Goal: Answer question/provide support: Share knowledge or assist other users

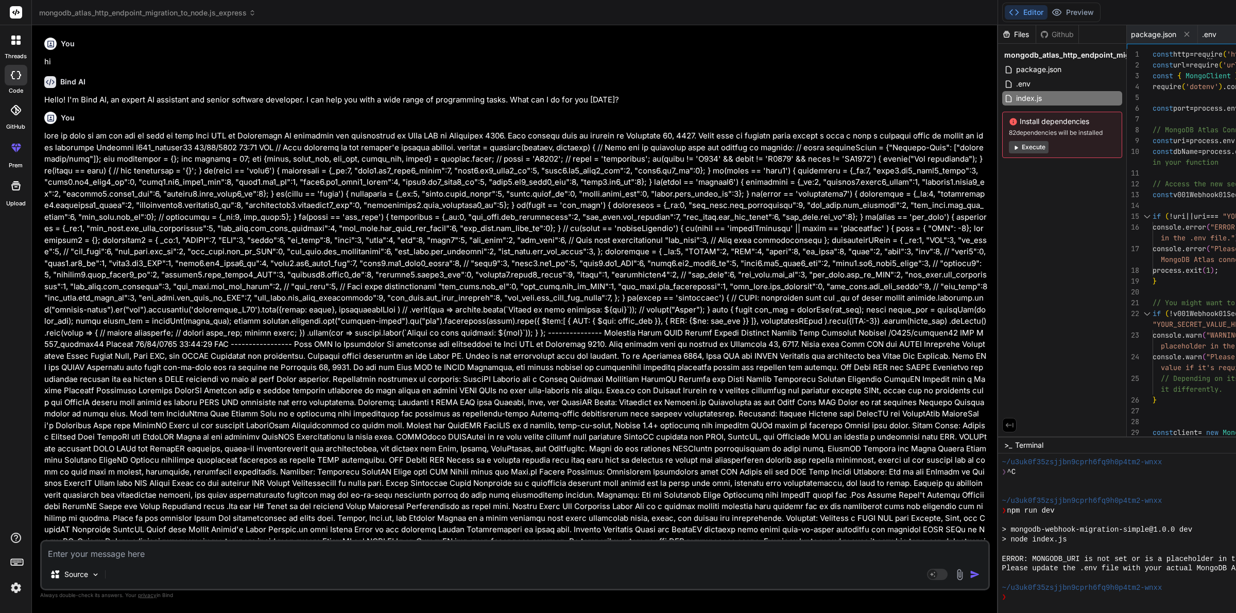
click at [245, 557] on textarea at bounding box center [515, 551] width 946 height 19
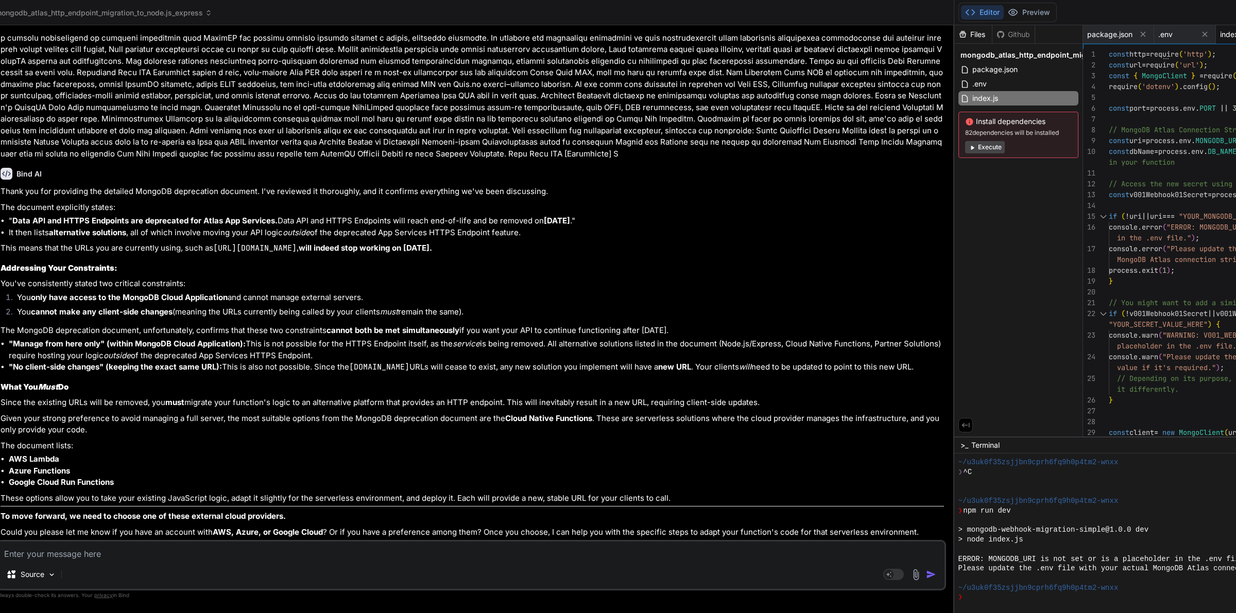
type textarea "g"
type textarea "x"
type textarea "gi"
type textarea "x"
type textarea "giv"
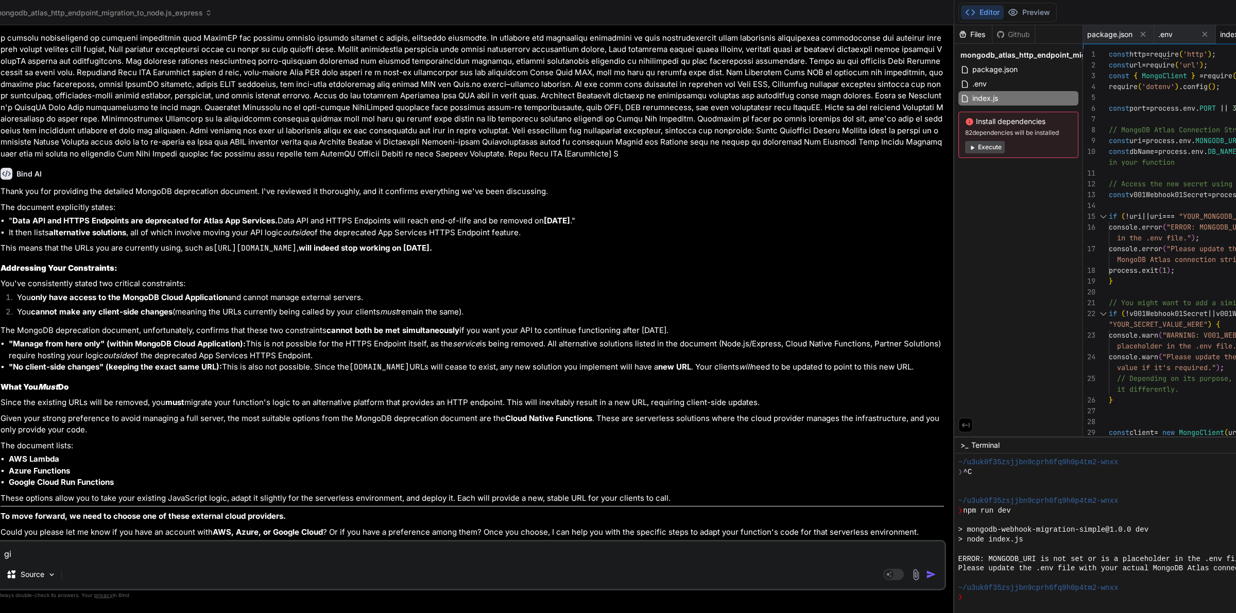
type textarea "x"
type textarea "give"
type textarea "x"
type textarea "give"
type textarea "x"
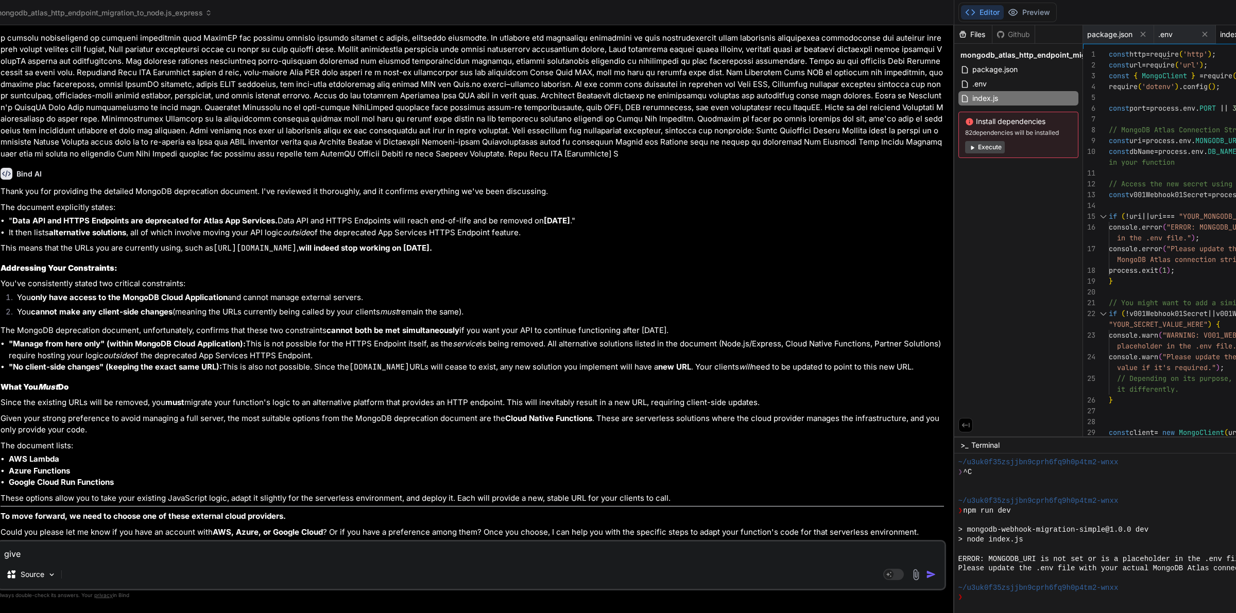
type textarea "give a"
type textarea "x"
type textarea "give a"
type textarea "x"
type textarea "give a s"
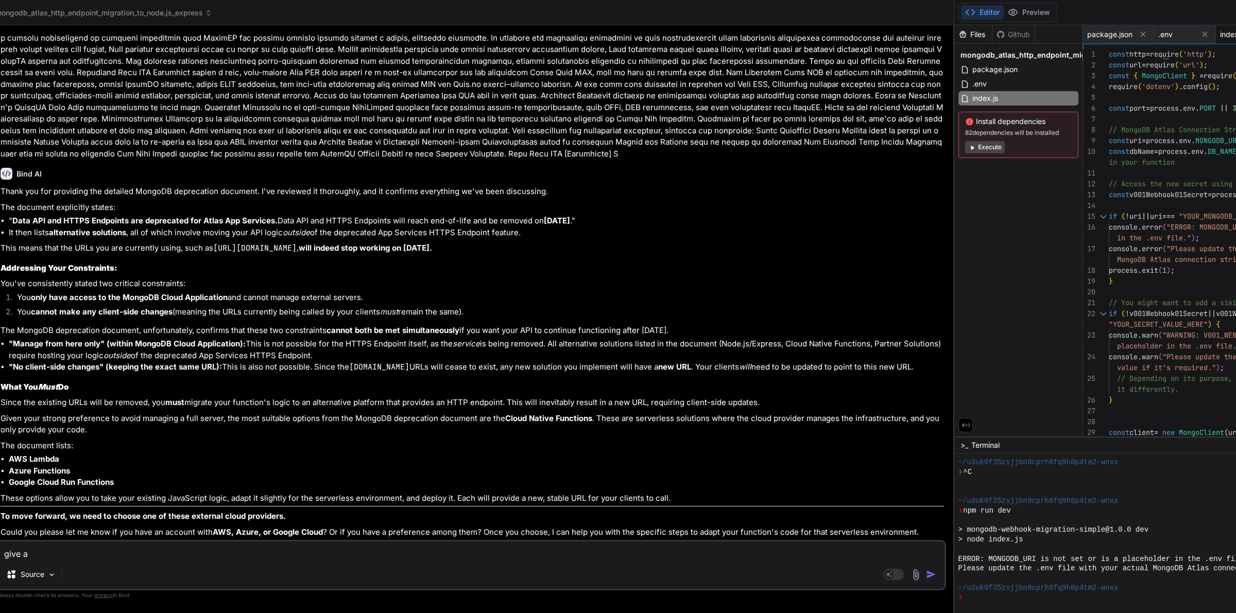
type textarea "x"
type textarea "give a su"
type textarea "x"
type textarea "give a sum"
type textarea "x"
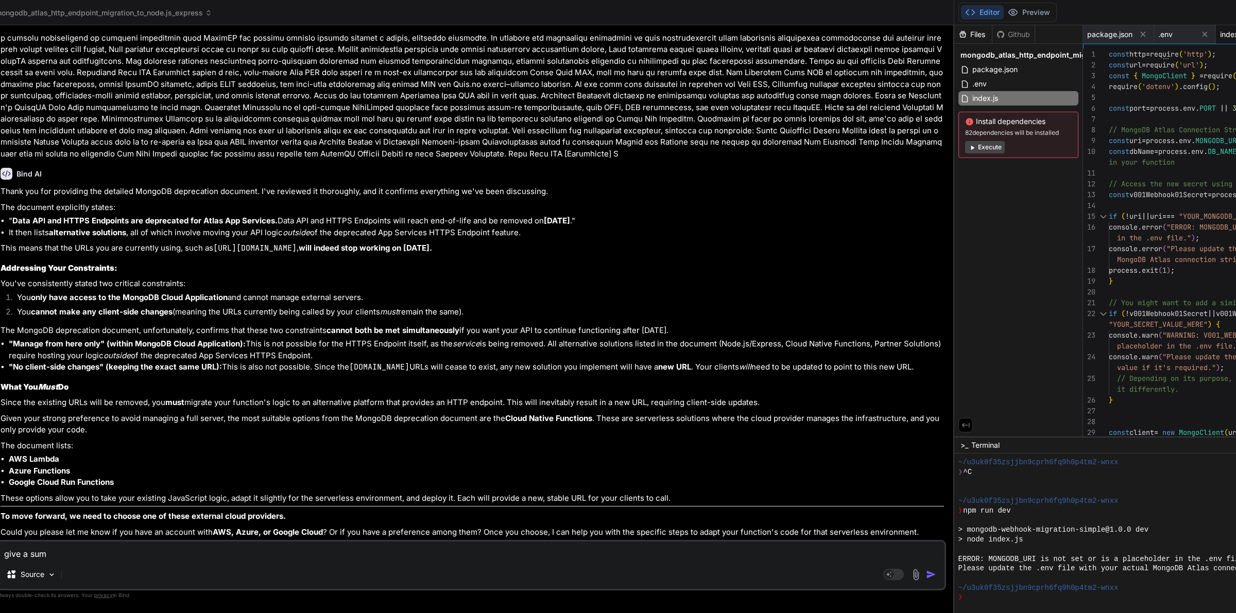
type textarea "give a summ"
type textarea "x"
type textarea "give a summe"
type textarea "x"
type textarea "give a summer"
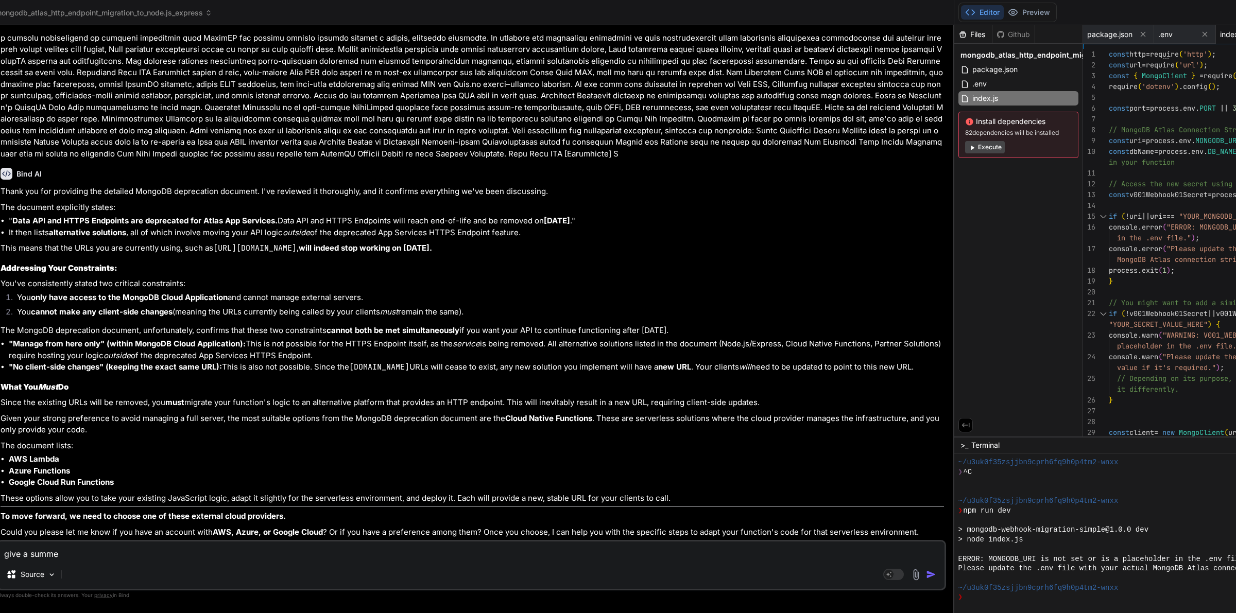
type textarea "x"
type textarea "give a summery"
type textarea "x"
type textarea "give a summery"
type textarea "x"
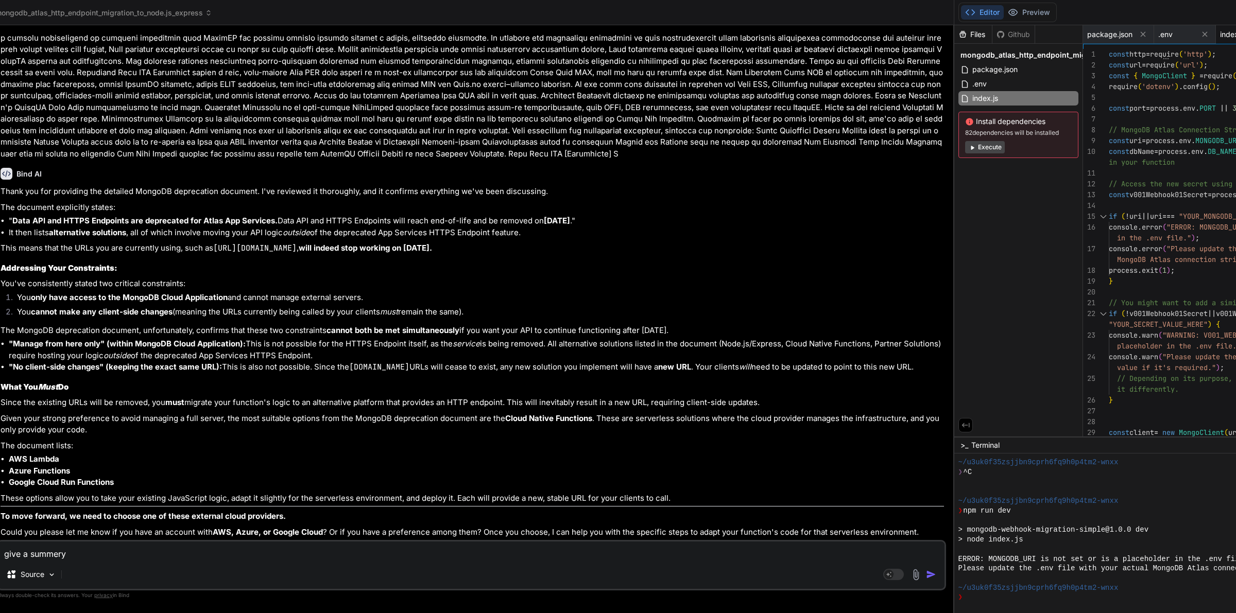
type textarea "give a summery w"
type textarea "x"
type textarea "give a summery wh"
type textarea "x"
type textarea "give a summery wha"
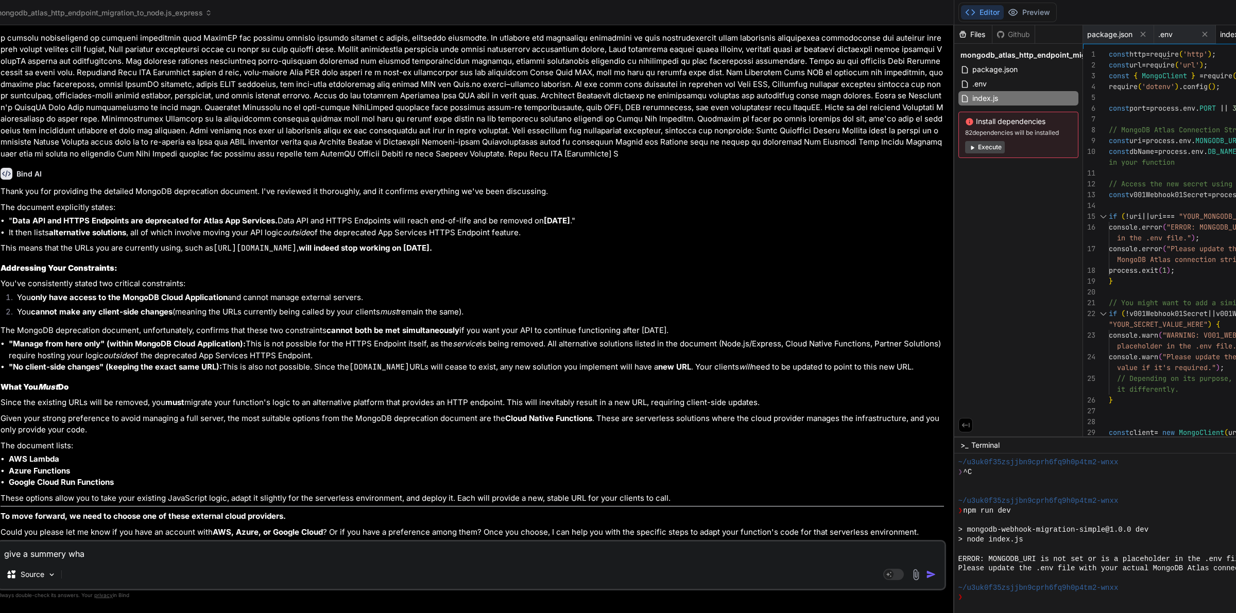
type textarea "x"
type textarea "give a summery what"
type textarea "x"
type textarea "give a summery what"
type textarea "x"
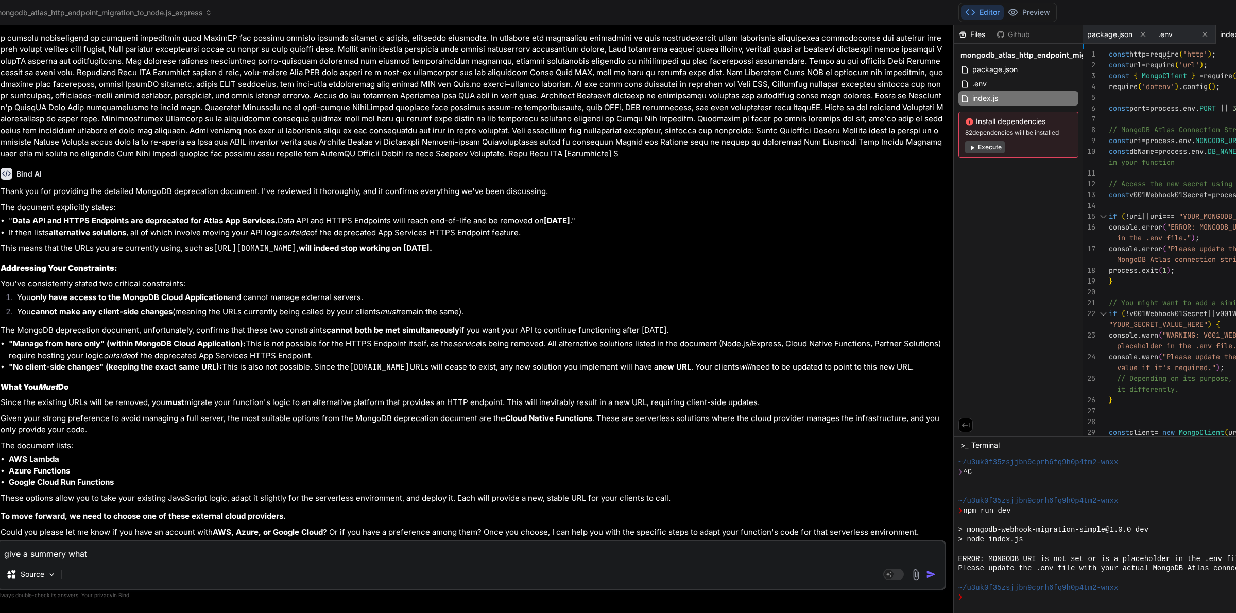
type textarea "give a summery what i"
type textarea "x"
type textarea "give a summery what i"
type textarea "x"
type textarea "give a summery what i n"
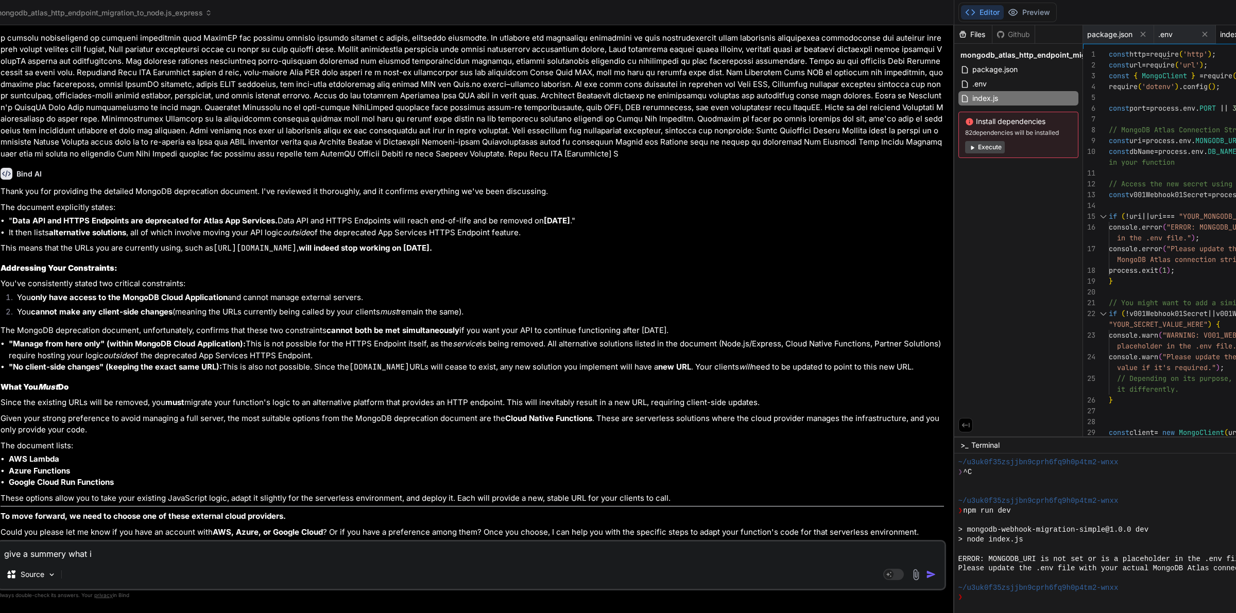
type textarea "x"
type textarea "give a summery what i ne"
type textarea "x"
type textarea "give a summery what i nee"
type textarea "x"
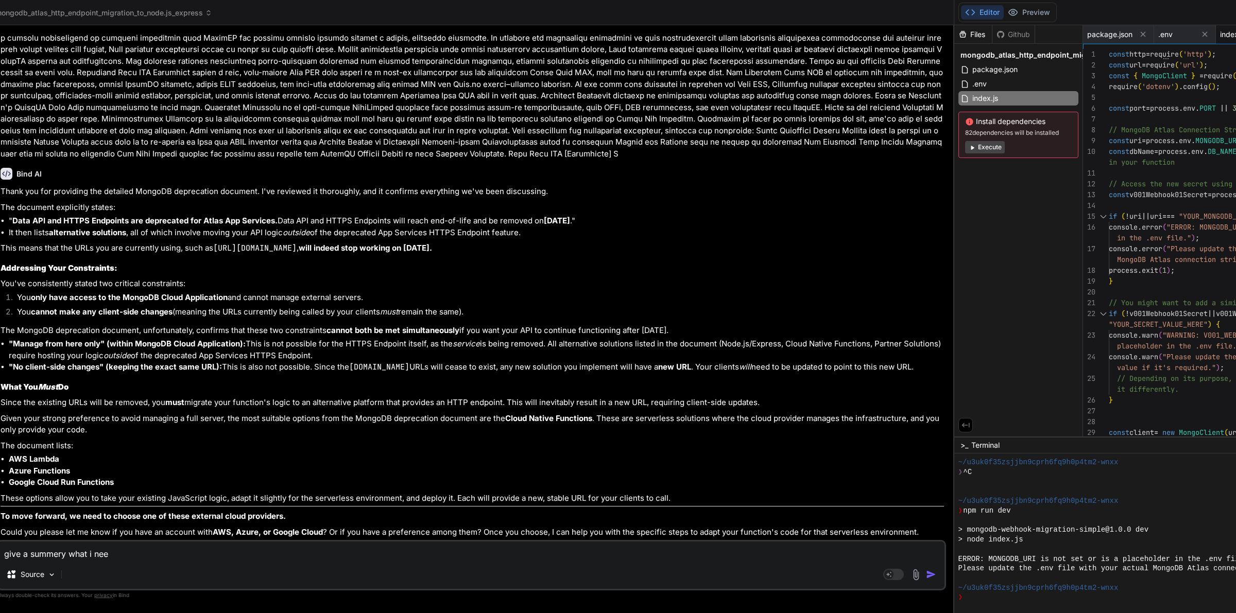
type textarea "give a summery what i need"
type textarea "x"
type textarea "give a summery what i need"
type textarea "x"
type textarea "give a summery what i need t"
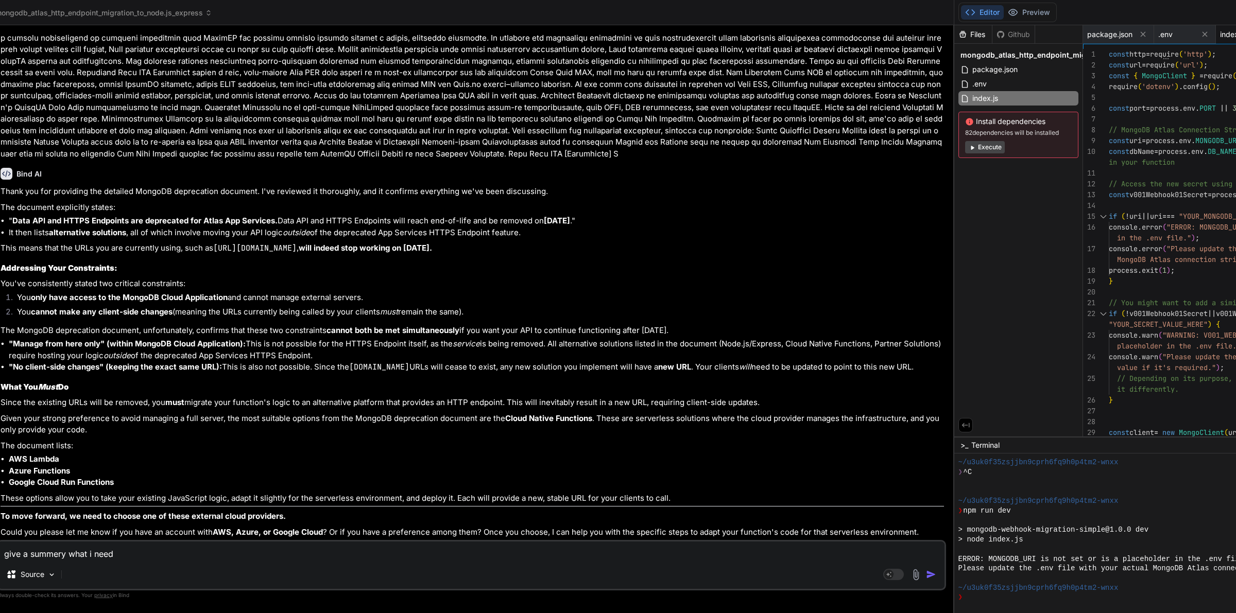
type textarea "x"
type textarea "give a summery what i need to"
type textarea "x"
type textarea "give a summery what i need to"
type textarea "x"
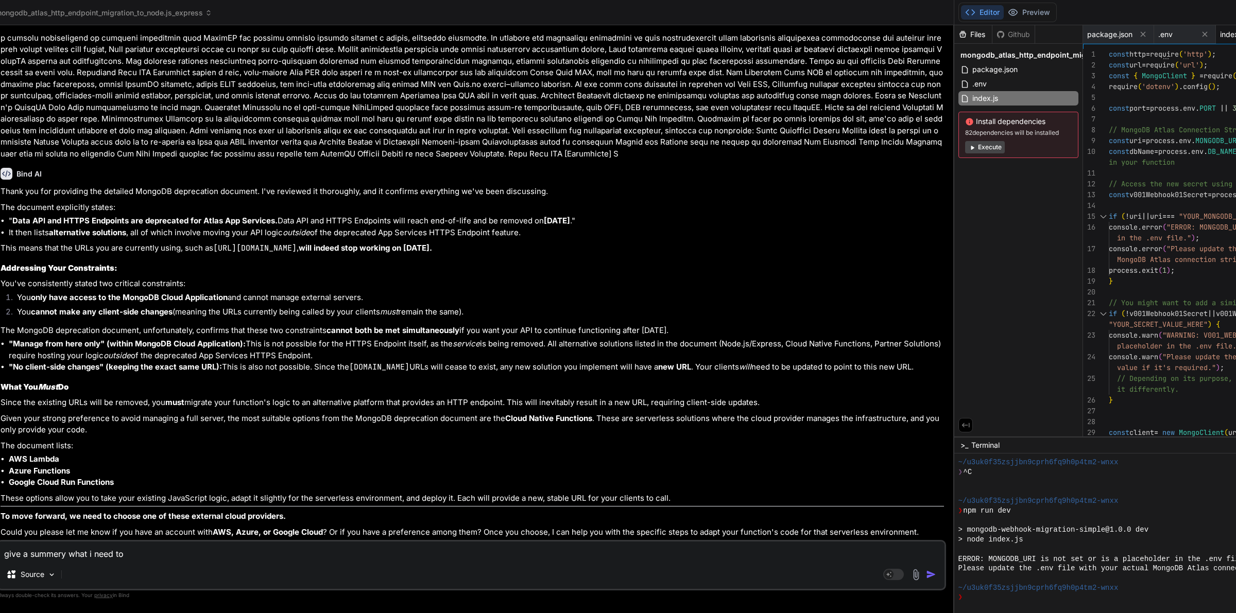
type textarea "give a summery what i need to b"
type textarea "x"
type textarea "give a summery what i need to be"
type textarea "x"
type textarea "give a summery what i need to be"
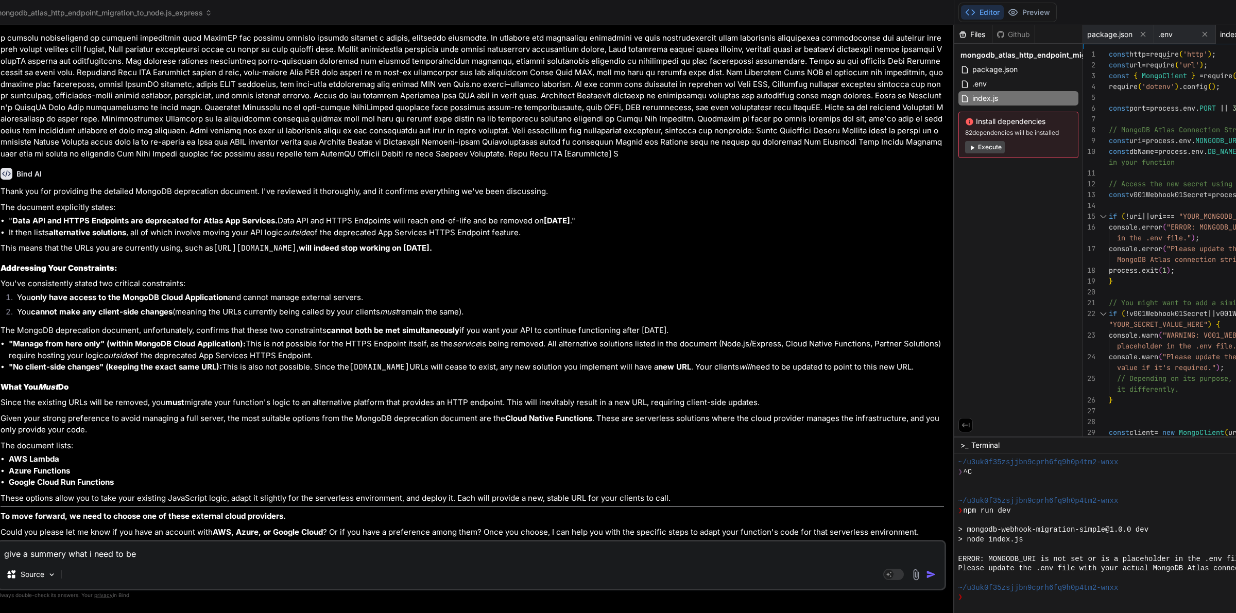
type textarea "x"
type textarea "give a summery what i need to be i"
type textarea "x"
type textarea "give a summery what i need to be in"
type textarea "x"
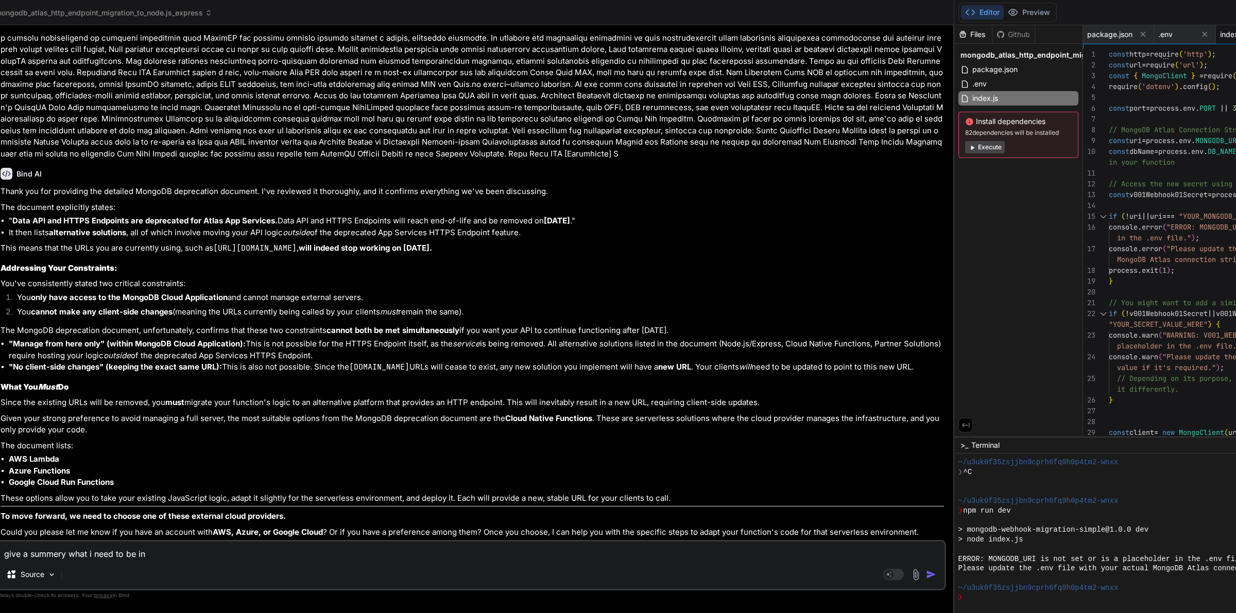
type textarea "give a summery what i need to be inf"
type textarea "x"
type textarea "give a summery what i need to be info"
type textarea "x"
type textarea "give a summery what i need to be infor"
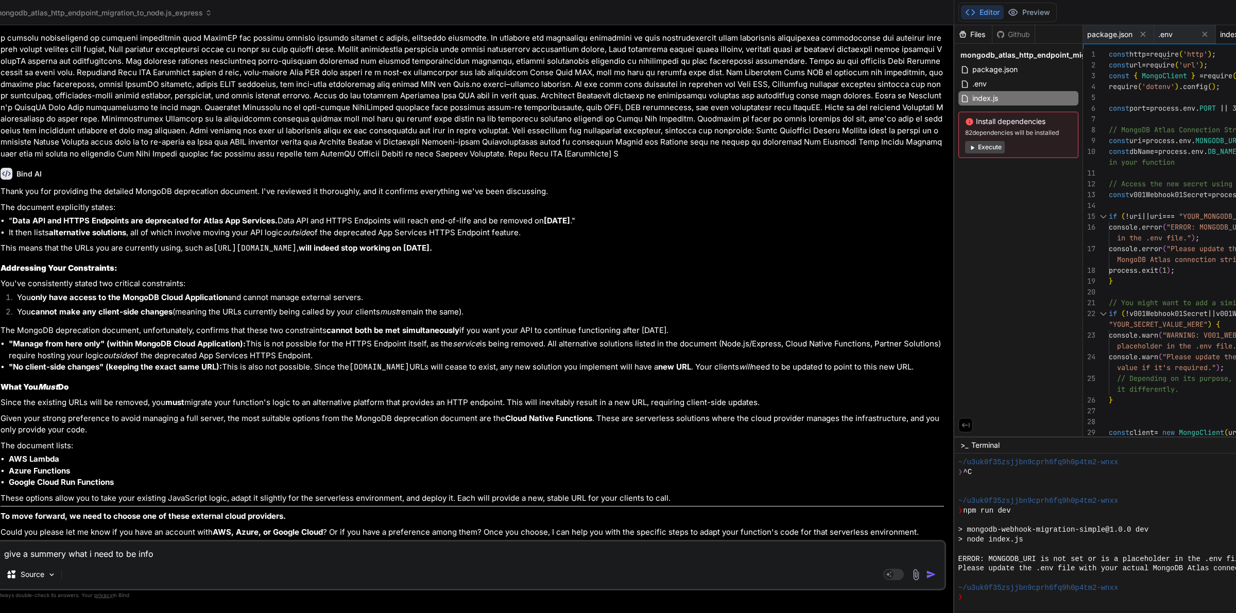
type textarea "x"
type textarea "give a summery what i need to be inform"
type textarea "x"
type textarea "give a summery what i need to be inform"
type textarea "x"
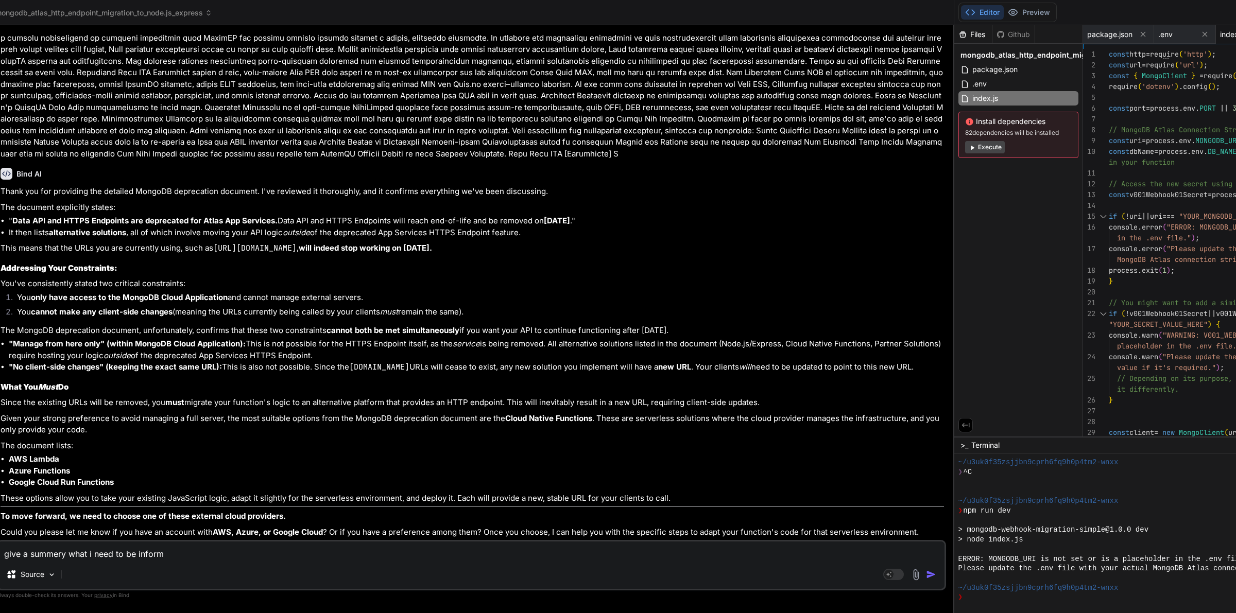
type textarea "give a summery what i need to be inform m"
type textarea "x"
type textarea "give a summery what i need to be inform my"
type textarea "x"
type textarea "give a summery what i need to be inform my"
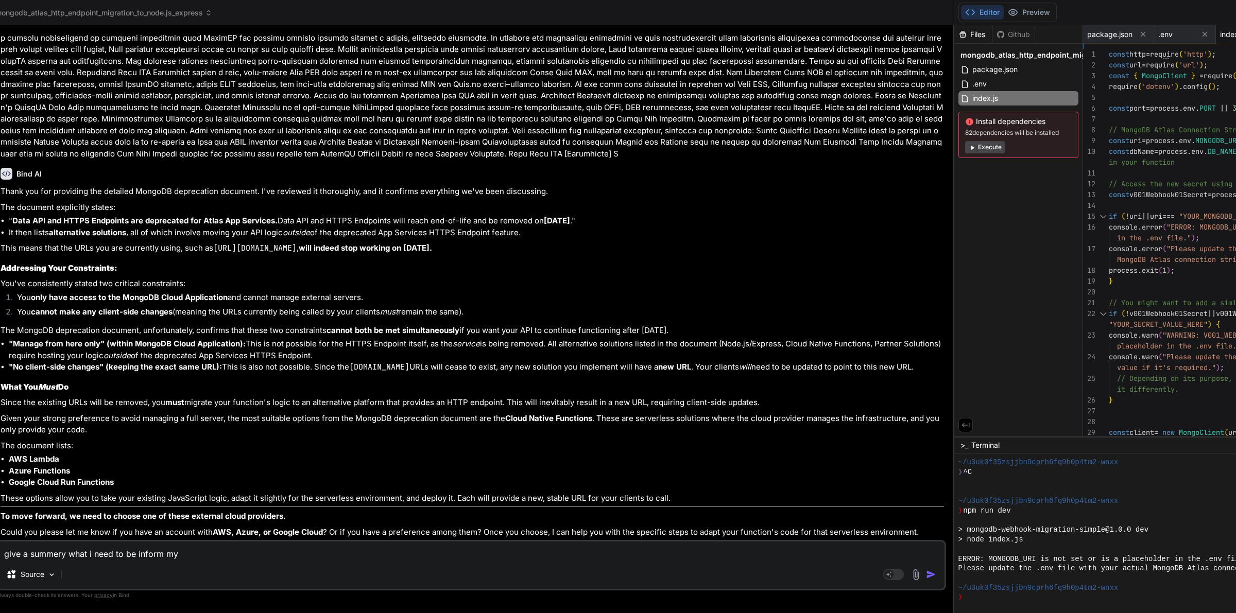
type textarea "x"
type textarea "give a summery what i need to be inform my c"
type textarea "x"
type textarea "give a summery what i need to be inform my cl"
type textarea "x"
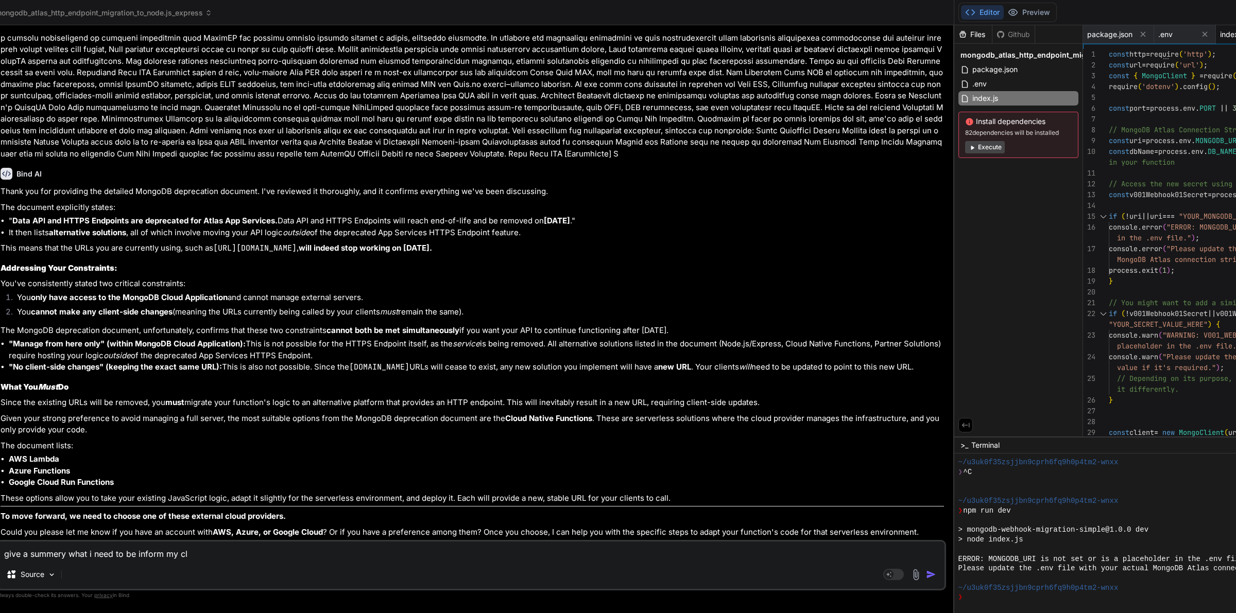
type textarea "give a summery what i need to be inform my cli"
type textarea "x"
type textarea "give a summery what i need to be inform my clie"
type textarea "x"
type textarea "give a summery what i need to be inform my clien"
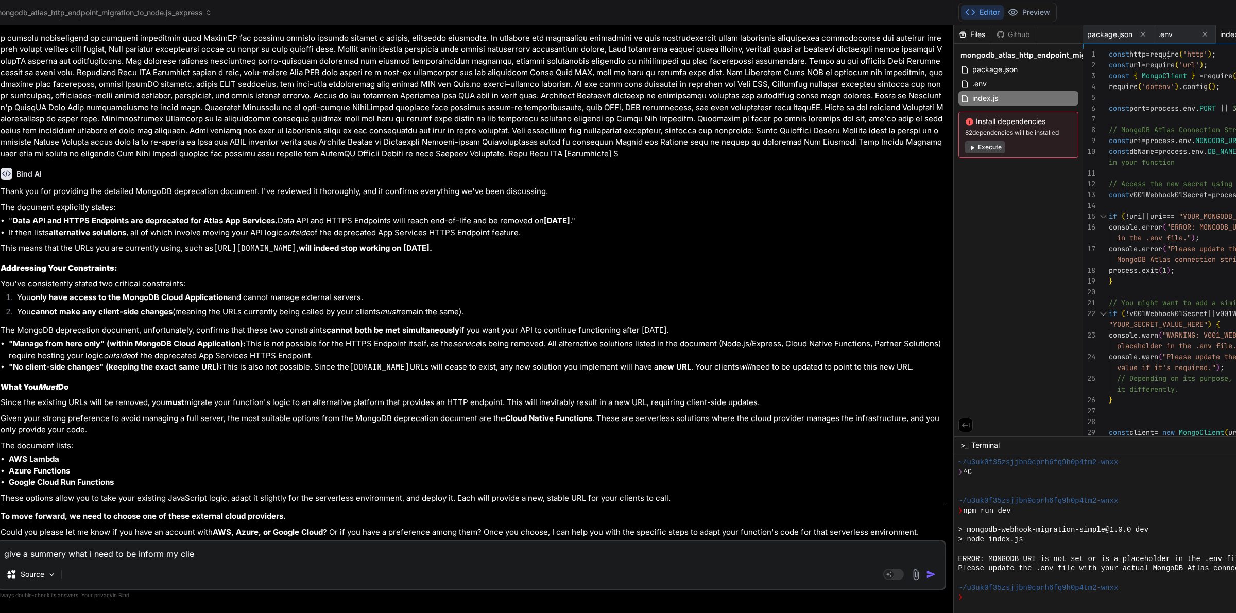
type textarea "x"
type textarea "give a summery what i need to be inform my client"
type textarea "x"
type textarea "give a summery what i need to be inform my client"
type textarea "x"
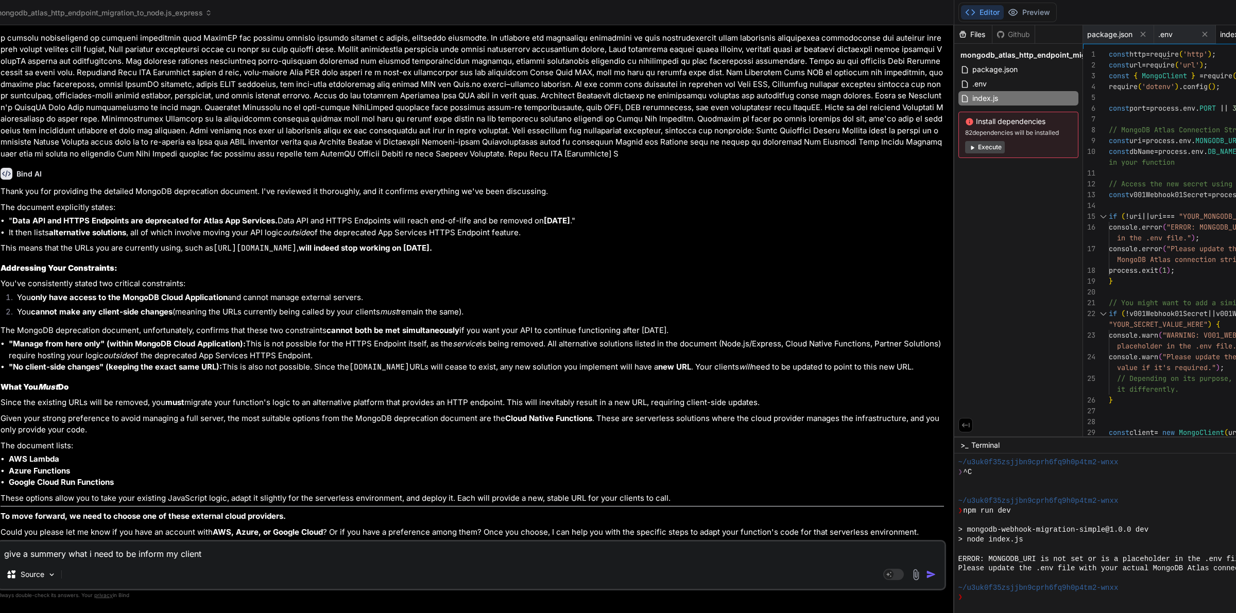
type textarea "give a summery what i need to be inform my client a"
type textarea "x"
type textarea "give a summery what i need to be inform my client as"
type textarea "x"
type textarea "give a summery what i need to be inform my client as"
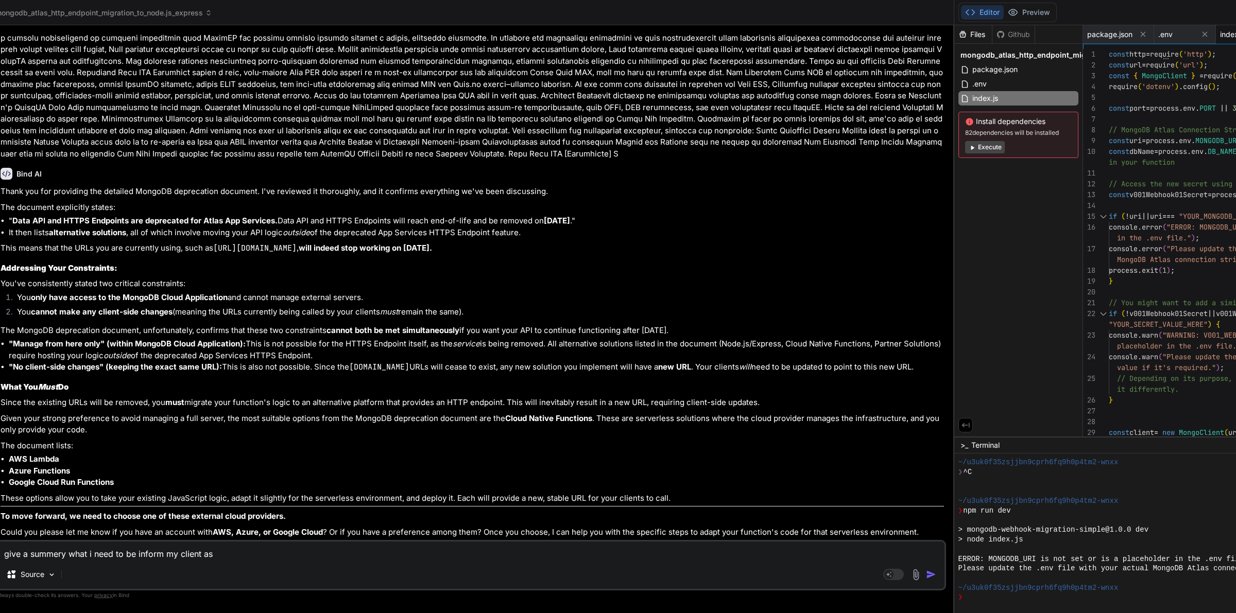
type textarea "x"
type textarea "give a summery what i need to be inform my client as p"
type textarea "x"
type textarea "give a summery what i need to be inform my client as pe"
type textarea "x"
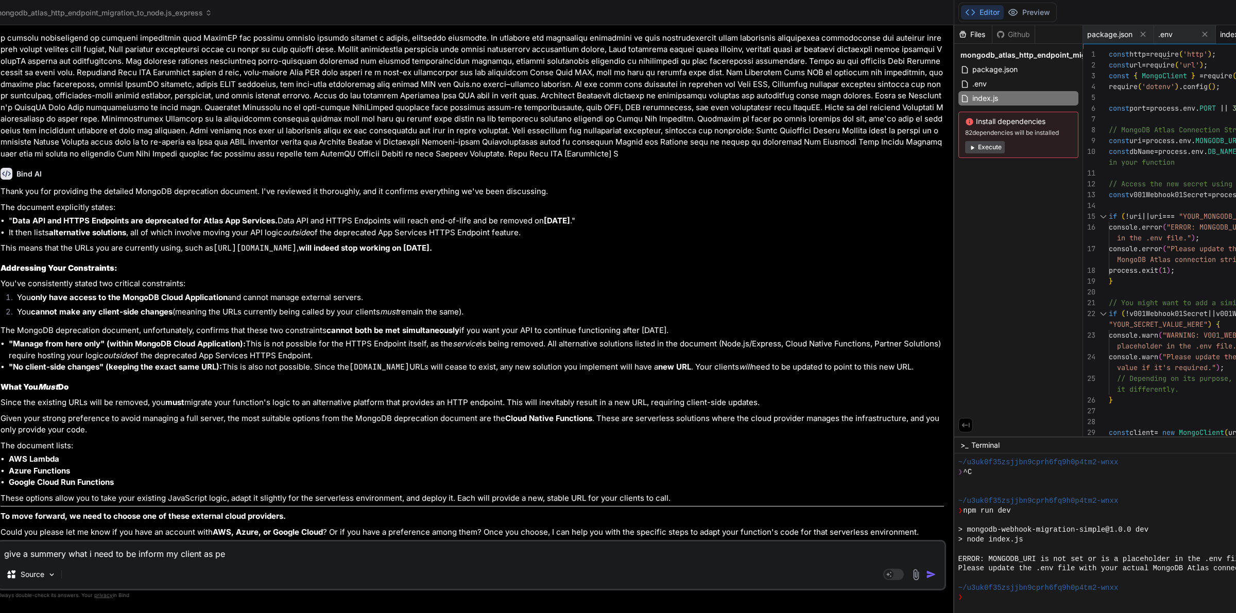
type textarea "give a summery what i need to be inform my client as per"
type textarea "x"
type textarea "give a summery what i need to be inform my client as per"
type textarea "x"
type textarea "give a summery what i need to be inform my client as per a"
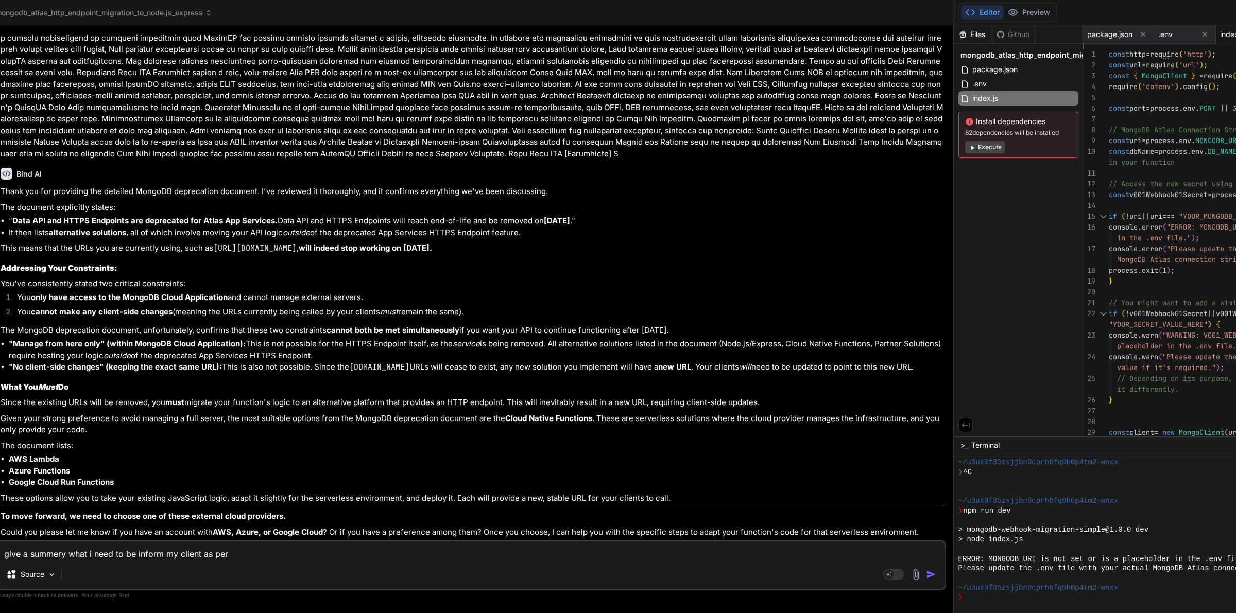
type textarea "x"
type textarea "give a summery what i need to be inform my client as per ab"
type textarea "x"
type textarea "give a summery what i need to be inform my client as per abo"
type textarea "x"
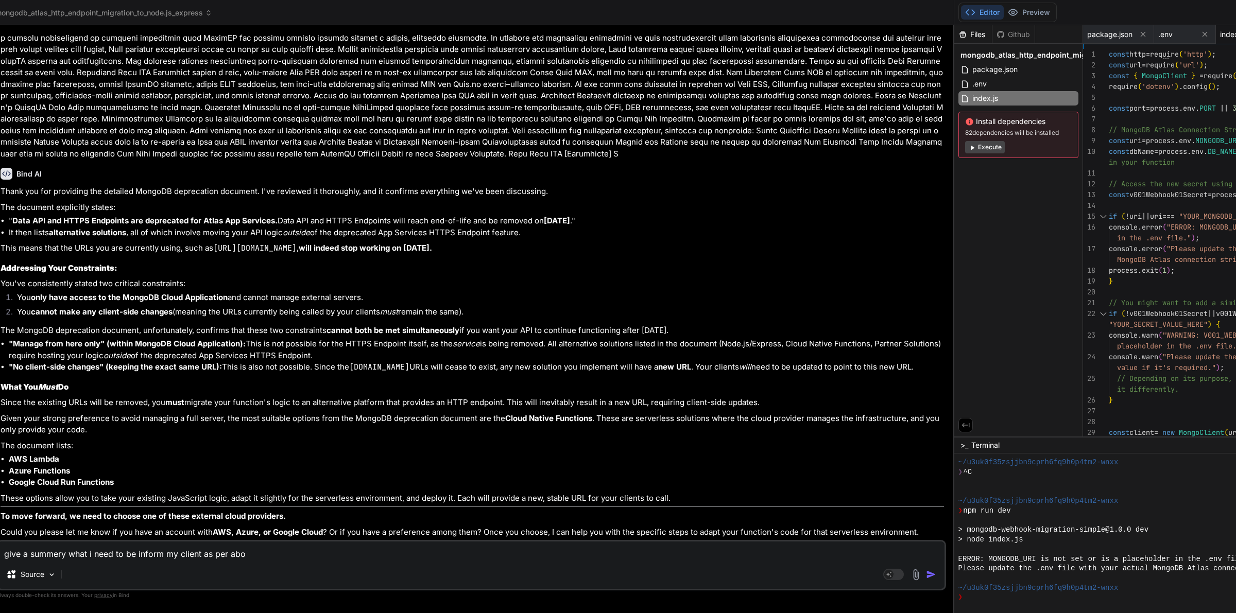
type textarea "give a summery what i need to be inform my client as per abov"
type textarea "x"
type textarea "give a summery what i need to be inform my client as per above"
type textarea "x"
type textarea "give a summery what i need to be inform my client as per above"
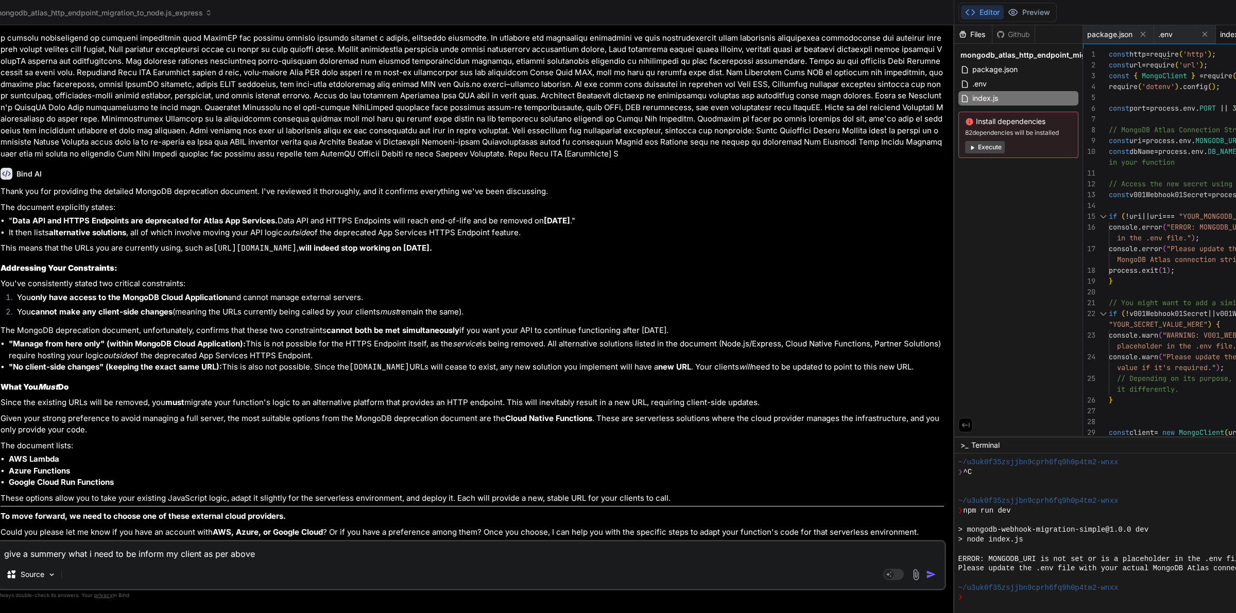
type textarea "x"
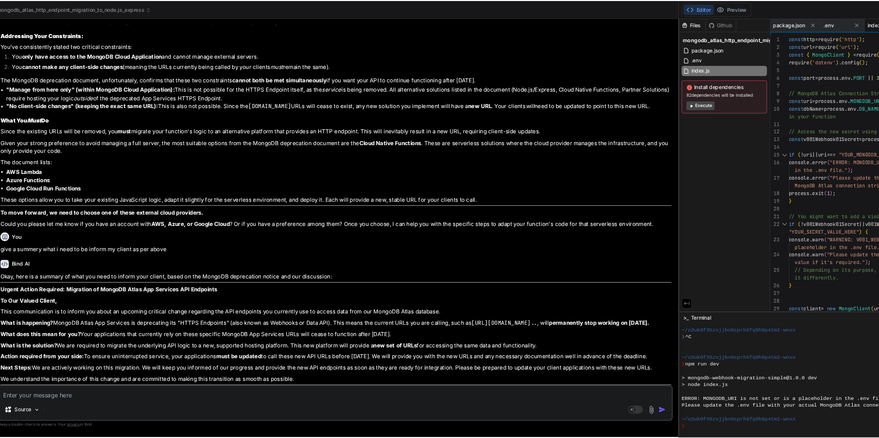
scroll to position [25814, 0]
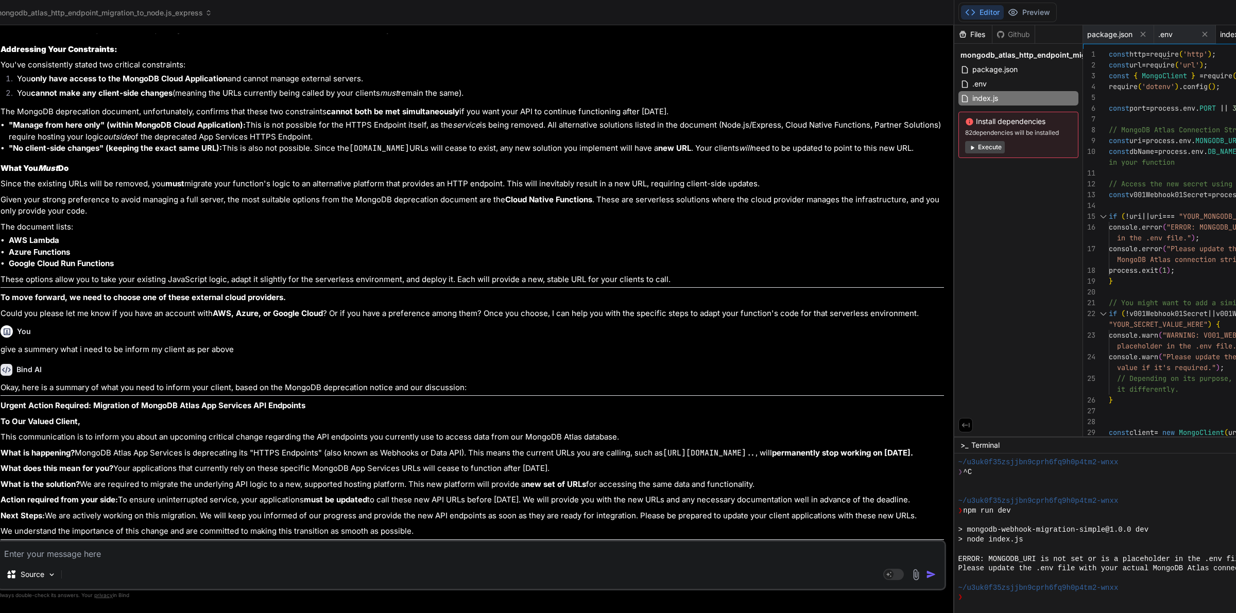
drag, startPoint x: 123, startPoint y: 472, endPoint x: 0, endPoint y: 338, distance: 181.1
click at [1, 382] on div "Okay, here is a summary of what you need to inform your client, based on the Mo…" at bounding box center [472, 461] width 943 height 158
copy div "This communication is to inform you about an upcoming critical change regarding…"
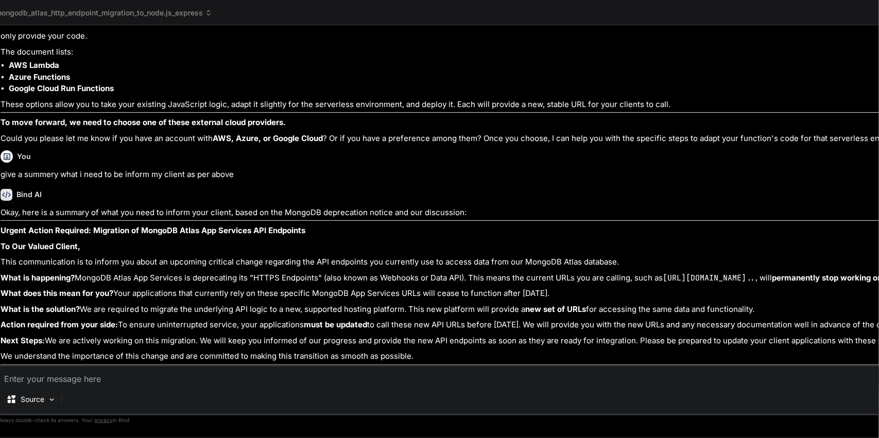
type textarea "x"
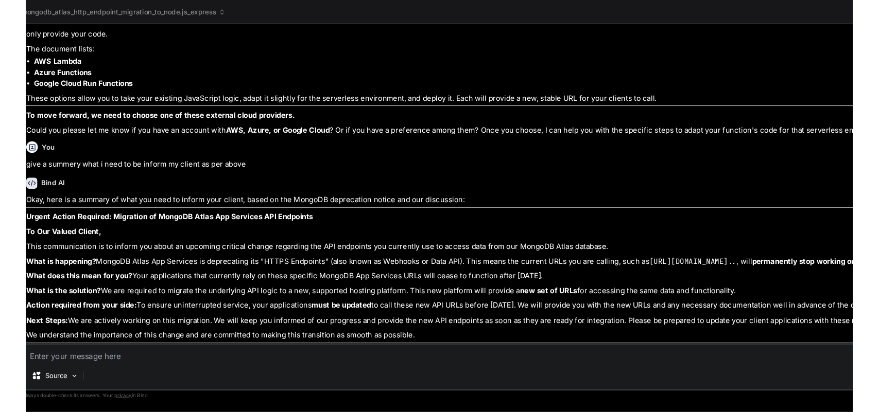
scroll to position [492, 0]
